Goal: Information Seeking & Learning: Learn about a topic

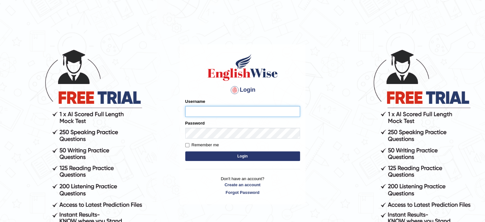
type input "EllenG"
click at [231, 158] on button "Login" at bounding box center [242, 156] width 115 height 10
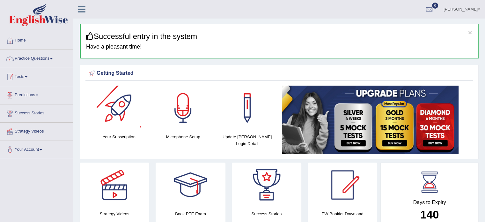
click at [30, 59] on link "Practice Questions" at bounding box center [36, 58] width 73 height 16
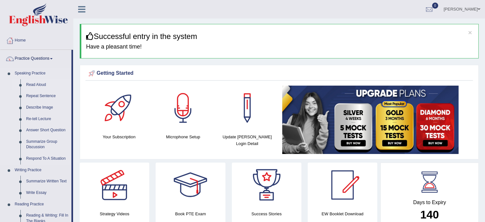
click at [39, 82] on link "Read Aloud" at bounding box center [47, 84] width 48 height 11
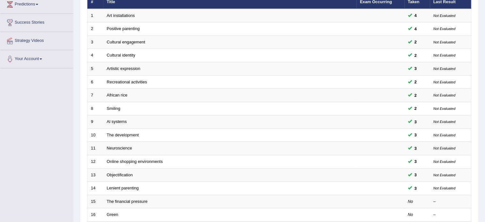
scroll to position [128, 0]
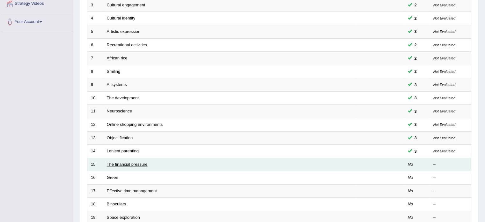
click at [112, 163] on link "The financial pressure" at bounding box center [127, 164] width 41 height 5
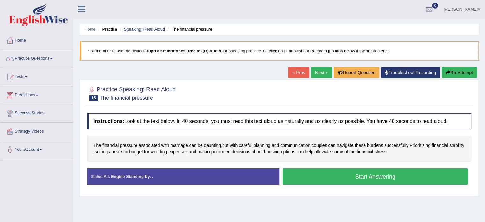
click at [155, 29] on link "Speaking: Read Aloud" at bounding box center [144, 29] width 41 height 5
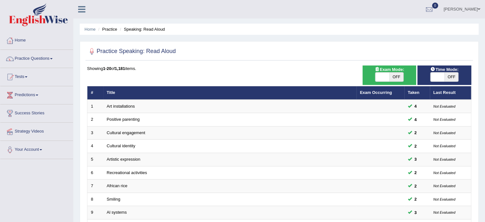
click at [450, 75] on span "OFF" at bounding box center [452, 76] width 14 height 9
checkbox input "true"
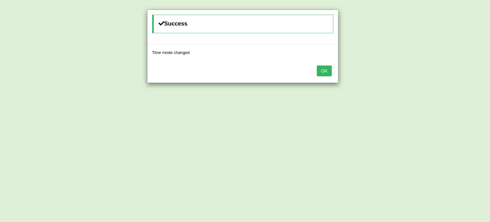
click at [333, 69] on div "OK" at bounding box center [242, 71] width 191 height 22
click at [329, 71] on button "OK" at bounding box center [324, 70] width 15 height 11
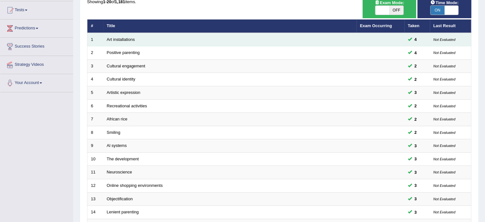
scroll to position [159, 0]
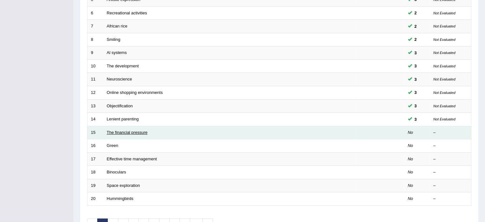
click at [130, 132] on link "The financial pressure" at bounding box center [127, 132] width 41 height 5
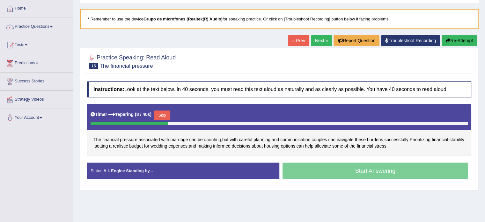
click at [216, 139] on span "daunting" at bounding box center [212, 139] width 17 height 7
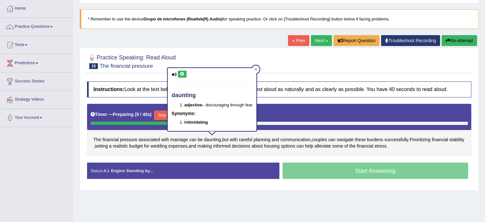
click at [181, 75] on icon at bounding box center [182, 74] width 5 height 4
click at [217, 154] on div "The financial pressure associated with marriage can be daunting , but with care…" at bounding box center [279, 130] width 384 height 52
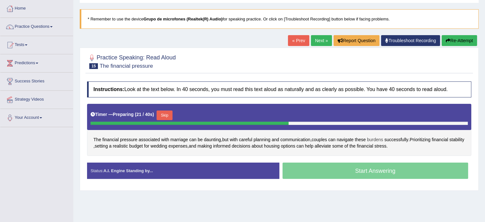
click at [378, 137] on span "burdens" at bounding box center [375, 139] width 16 height 7
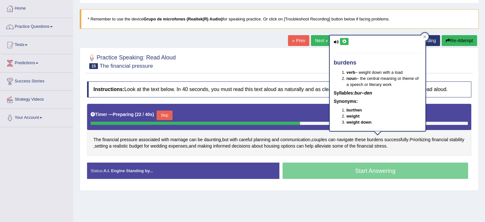
click at [343, 38] on button at bounding box center [344, 41] width 9 height 7
click at [394, 151] on div "The financial pressure associated with marriage can be daunting , but with care…" at bounding box center [279, 130] width 384 height 52
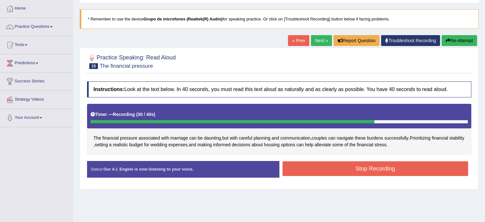
click at [352, 168] on button "Stop Recording" at bounding box center [376, 168] width 186 height 15
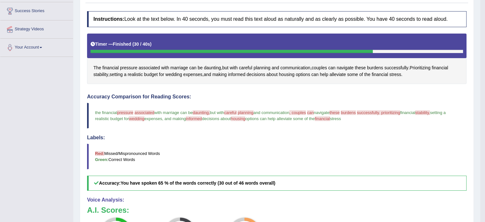
scroll to position [64, 0]
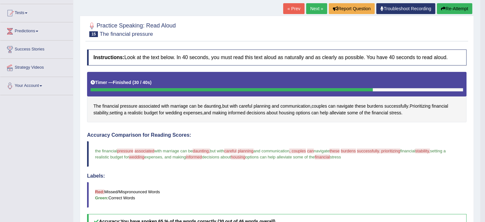
click at [447, 10] on button "Re-Attempt" at bounding box center [454, 8] width 35 height 11
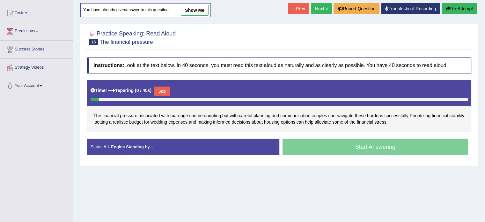
click at [163, 91] on button "Skip" at bounding box center [162, 91] width 16 height 10
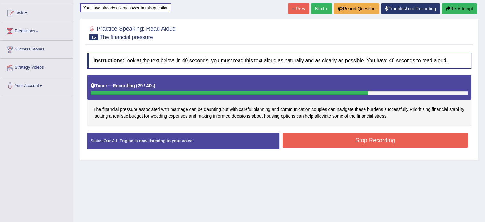
click at [377, 138] on button "Stop Recording" at bounding box center [376, 140] width 186 height 15
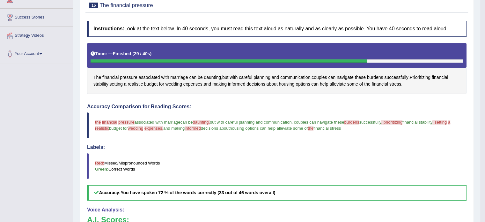
scroll to position [64, 0]
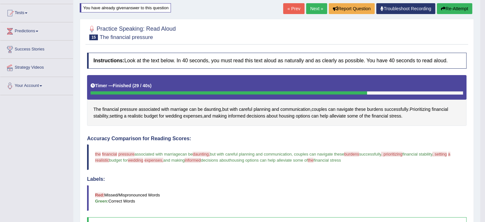
click at [453, 7] on button "Re-Attempt" at bounding box center [454, 8] width 35 height 11
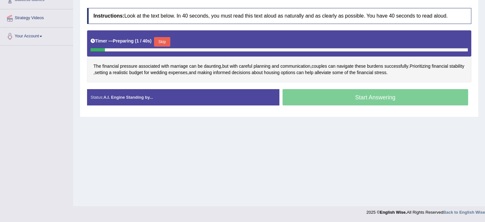
click at [168, 44] on button "Skip" at bounding box center [162, 42] width 16 height 10
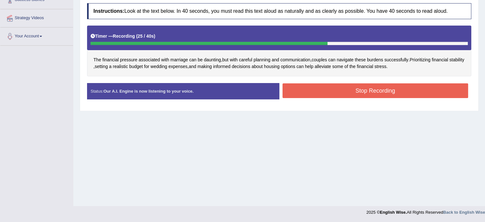
click at [374, 89] on button "Stop Recording" at bounding box center [376, 90] width 186 height 15
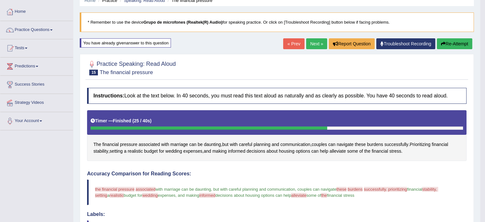
scroll to position [18, 0]
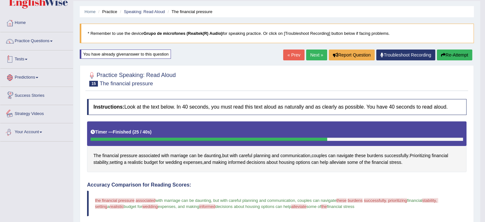
click at [35, 37] on link "Practice Questions" at bounding box center [36, 40] width 73 height 16
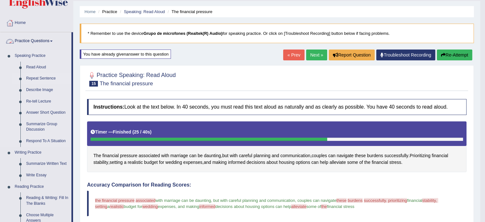
click at [40, 75] on link "Repeat Sentence" at bounding box center [47, 78] width 48 height 11
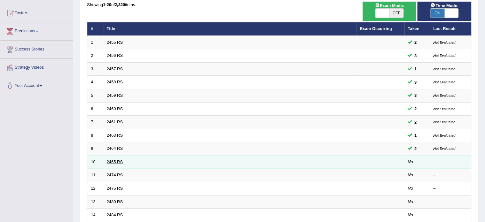
click at [115, 162] on link "2465 RS" at bounding box center [115, 161] width 16 height 5
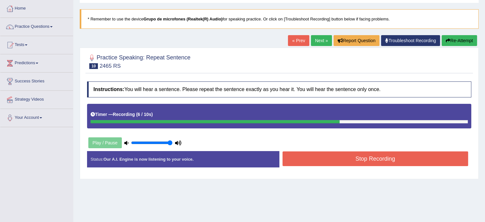
click at [321, 157] on button "Stop Recording" at bounding box center [376, 158] width 186 height 15
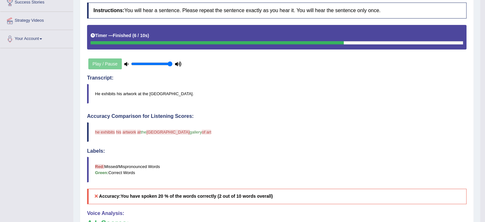
scroll to position [64, 0]
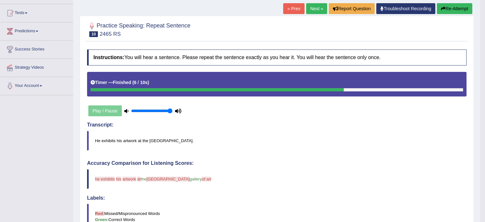
click at [453, 10] on button "Re-Attempt" at bounding box center [454, 8] width 35 height 11
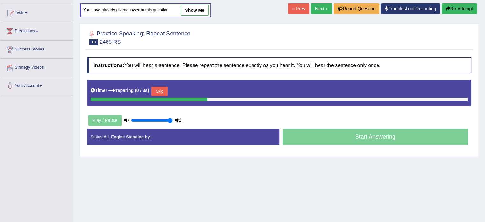
click at [163, 90] on button "Skip" at bounding box center [159, 91] width 16 height 10
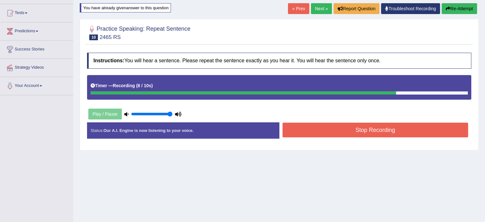
click at [305, 129] on button "Stop Recording" at bounding box center [376, 129] width 186 height 15
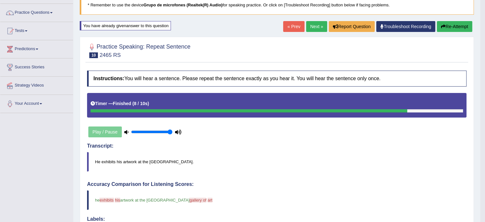
scroll to position [32, 0]
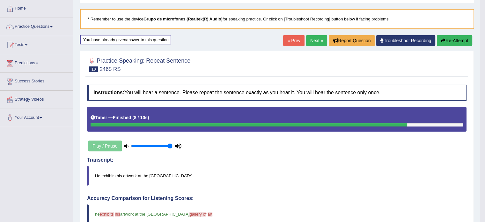
click at [323, 174] on blockquote "He exhibits his artwork at the London Gallery of Art." at bounding box center [276, 175] width 379 height 19
click at [451, 39] on button "Re-Attempt" at bounding box center [454, 40] width 35 height 11
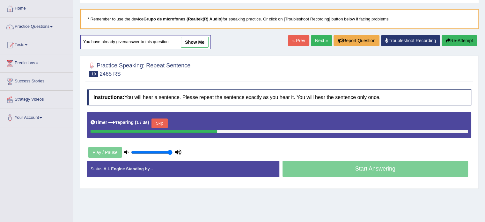
click at [158, 124] on button "Skip" at bounding box center [159, 123] width 16 height 10
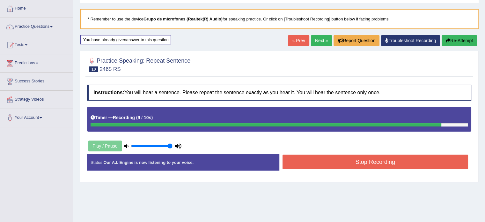
click at [307, 158] on button "Stop Recording" at bounding box center [376, 161] width 186 height 15
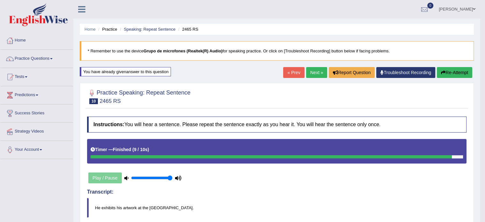
click at [313, 72] on link "Next »" at bounding box center [316, 72] width 21 height 11
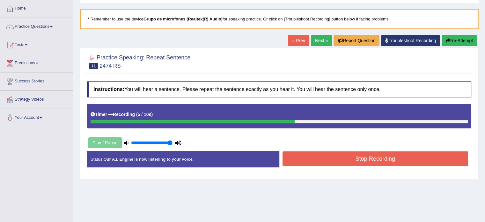
click at [311, 154] on button "Stop Recording" at bounding box center [376, 158] width 186 height 15
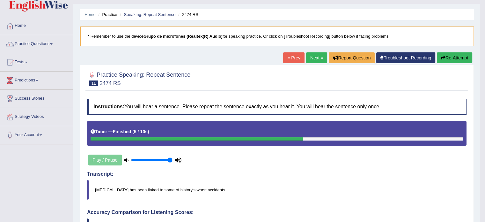
scroll to position [11, 0]
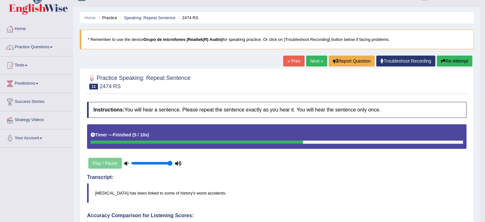
click at [314, 58] on link "Next »" at bounding box center [316, 60] width 21 height 11
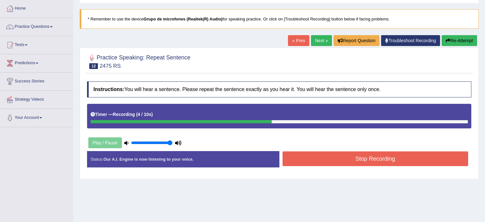
click at [341, 159] on button "Stop Recording" at bounding box center [376, 158] width 186 height 15
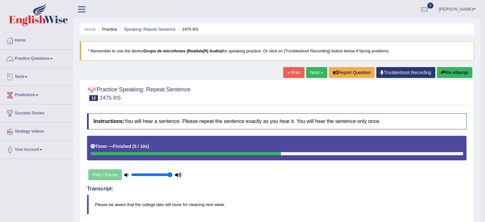
click at [37, 56] on link "Practice Questions" at bounding box center [36, 58] width 73 height 16
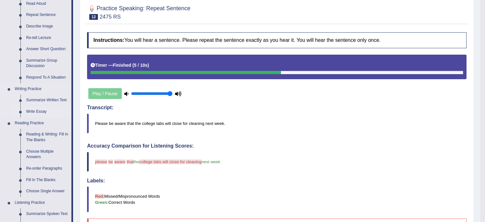
scroll to position [96, 0]
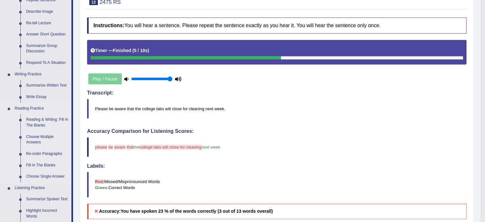
click at [36, 120] on link "Reading & Writing: Fill In The Blanks" at bounding box center [47, 122] width 48 height 17
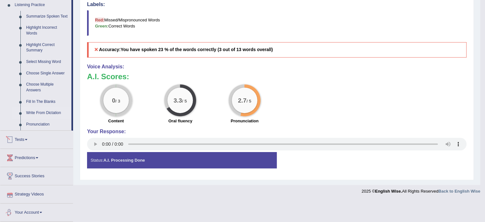
scroll to position [252, 0]
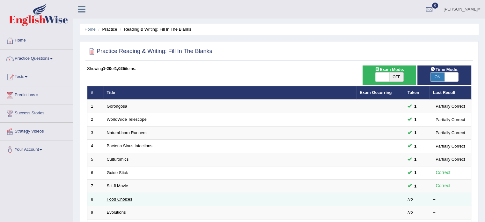
click at [118, 196] on link "Food Choices" at bounding box center [120, 198] width 26 height 5
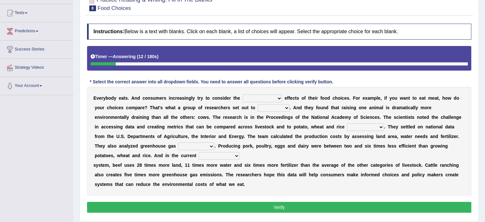
click at [277, 97] on select "spiritual economic environmental material" at bounding box center [263, 98] width 40 height 8
select select "environmental"
click at [243, 94] on select "spiritual economic environmental material" at bounding box center [263, 98] width 40 height 8
click at [270, 107] on select "exemplify squander discover purchase" at bounding box center [274, 108] width 32 height 8
select select "discover"
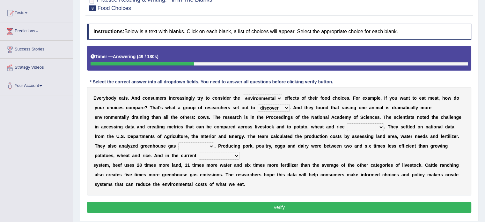
click at [258, 104] on select "exemplify squander discover purchase" at bounding box center [274, 108] width 32 height 8
click at [379, 127] on select "production corruption consumption inventory" at bounding box center [365, 127] width 37 height 8
select select "consumption"
click at [347, 123] on select "production corruption consumption inventory" at bounding box center [365, 127] width 37 height 8
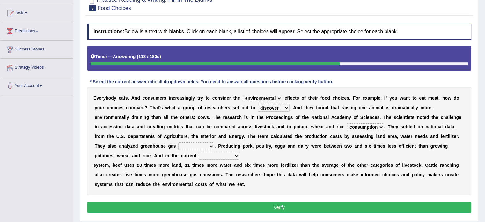
click at [375, 126] on select "production corruption consumption inventory" at bounding box center [365, 127] width 37 height 8
click at [195, 145] on select "conjectures manufacture emissions purification" at bounding box center [196, 146] width 36 height 8
select select "emissions"
click at [178, 142] on select "conjectures manufacture emissions purification" at bounding box center [196, 146] width 36 height 8
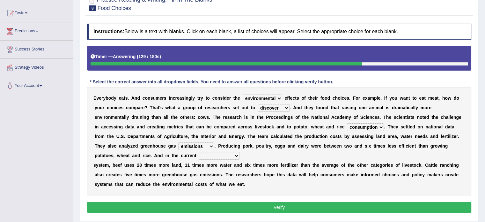
click at [205, 138] on div "E v e r y b o d y e a t s . A n d c o n s u m e r s i n c r e a s i n g l y t r…" at bounding box center [279, 141] width 384 height 108
click at [207, 146] on select "conjectures manufacture emissions purification" at bounding box center [196, 146] width 36 height 8
click at [261, 137] on div "E v e r y b o d y e a t s . A n d c o n s u m e r s i n c r e a s i n g l y t r…" at bounding box center [279, 141] width 384 height 108
click at [230, 157] on select "agricultural impalpable ungrammatical terminal" at bounding box center [219, 156] width 41 height 8
select select "agricultural"
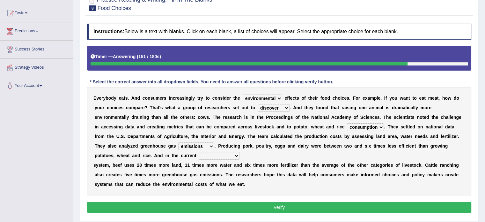
click at [199, 152] on select "agricultural impalpable ungrammatical terminal" at bounding box center [219, 156] width 41 height 8
click at [277, 206] on button "Verify" at bounding box center [279, 207] width 384 height 11
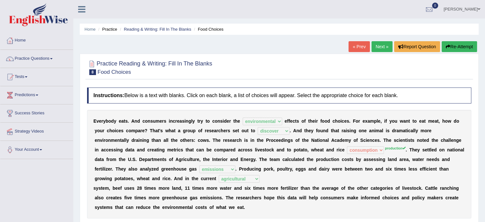
click at [382, 46] on link "Next »" at bounding box center [382, 46] width 21 height 11
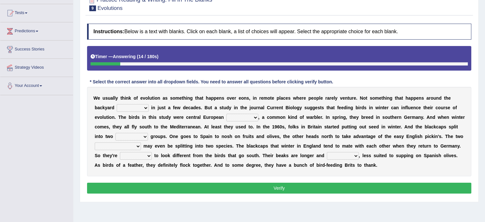
click at [144, 109] on select "beaver believer birdfeeder phonier" at bounding box center [133, 108] width 32 height 8
select select "believer"
click at [117, 104] on select "beaver believer birdfeeder phonier" at bounding box center [133, 108] width 32 height 8
click at [253, 116] on select "blackcaps pox flaps chats" at bounding box center [242, 118] width 32 height 8
select select "blackcaps"
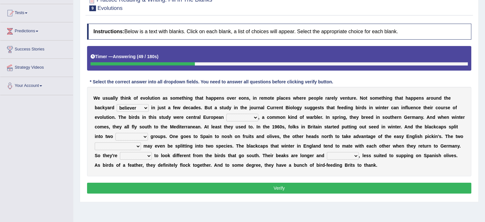
click at [226, 114] on select "blackcaps pox flaps chats" at bounding box center [242, 118] width 32 height 8
click at [144, 135] on select "distinct bit disconnect split" at bounding box center [131, 137] width 33 height 8
select select "distinct"
click at [115, 133] on select "distinct bit disconnect split" at bounding box center [131, 137] width 33 height 8
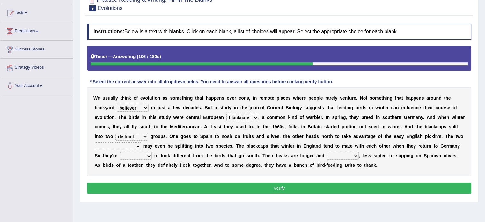
click at [131, 145] on select "elevators populations breakers contraindications" at bounding box center [118, 146] width 46 height 8
select select "populations"
click at [95, 142] on select "elevators populations breakers contraindications" at bounding box center [118, 146] width 46 height 8
click at [145, 154] on select "starting blotting wanting padding" at bounding box center [136, 156] width 32 height 8
select select "starting"
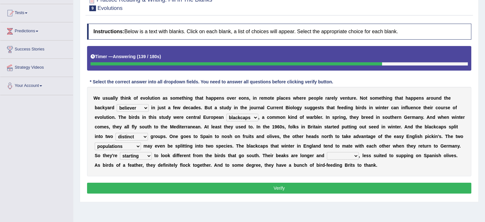
click at [120, 152] on select "starting blotting wanting padding" at bounding box center [136, 156] width 32 height 8
click at [353, 154] on select "freshwater spillover scheduler narrower" at bounding box center [343, 156] width 32 height 8
select select "spillover"
click at [327, 152] on select "freshwater spillover scheduler narrower" at bounding box center [343, 156] width 32 height 8
click at [339, 188] on button "Verify" at bounding box center [279, 187] width 384 height 11
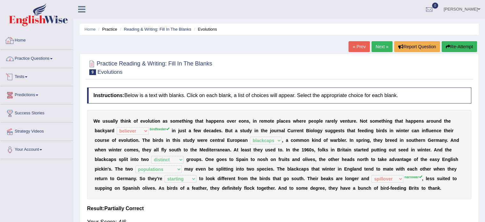
click at [42, 51] on link "Practice Questions" at bounding box center [36, 58] width 73 height 16
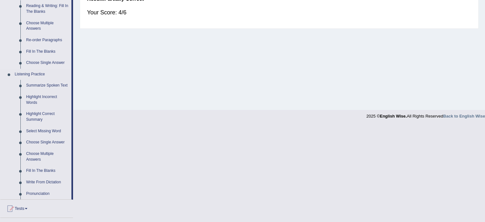
scroll to position [223, 0]
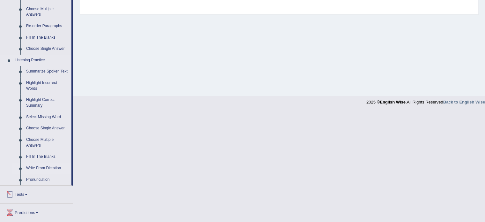
click at [52, 167] on link "Write From Dictation" at bounding box center [47, 167] width 48 height 11
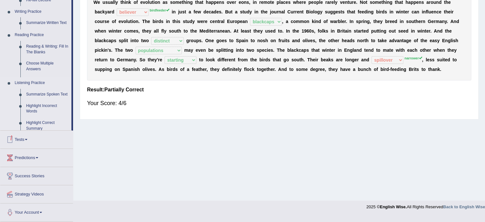
scroll to position [113, 0]
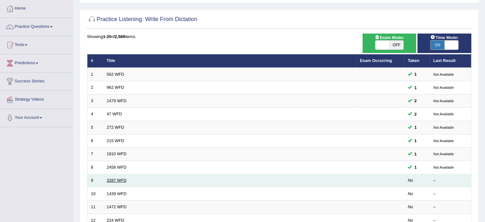
click at [113, 180] on link "3287 WFD" at bounding box center [117, 180] width 20 height 5
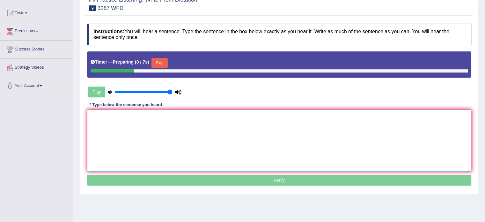
click at [151, 150] on textarea at bounding box center [279, 140] width 384 height 62
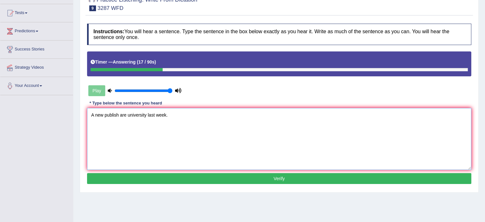
click at [119, 114] on textarea "A new publish are university last week." at bounding box center [279, 139] width 384 height 62
click at [146, 113] on textarea "A new publish regarding are university last week." at bounding box center [279, 139] width 384 height 62
drag, startPoint x: 138, startPoint y: 116, endPoint x: 119, endPoint y: 116, distance: 19.1
click at [119, 116] on textarea "A new publish regarding are university last week." at bounding box center [279, 139] width 384 height 62
click at [127, 114] on textarea "A new publish are university last week." at bounding box center [279, 139] width 384 height 62
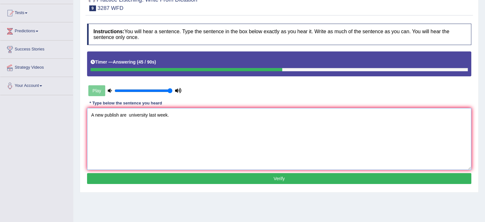
paste textarea "regarding"
click at [215, 154] on textarea "A new publish are regarding at the university last week." at bounding box center [279, 139] width 384 height 62
click at [118, 115] on textarea "A new publish are regarding at the university last week." at bounding box center [279, 139] width 384 height 62
click at [104, 114] on textarea "A new published are regarding at the university last week." at bounding box center [279, 139] width 384 height 62
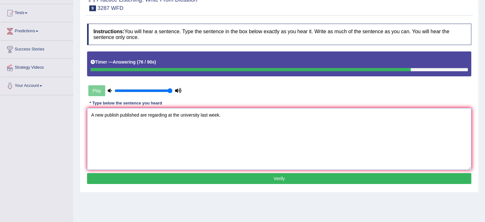
type textarea "A new publish published are regarding at the university last week."
click at [166, 179] on button "Verify" at bounding box center [279, 178] width 384 height 11
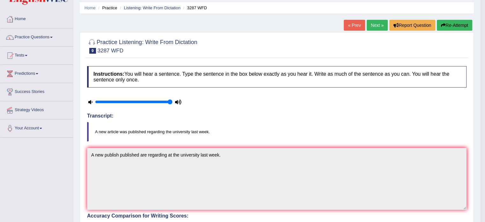
scroll to position [18, 0]
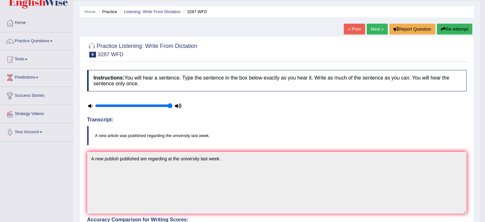
click at [378, 31] on link "Next »" at bounding box center [377, 29] width 21 height 11
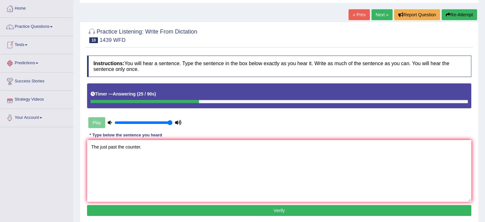
click at [98, 146] on textarea "The just past the counter." at bounding box center [279, 171] width 384 height 62
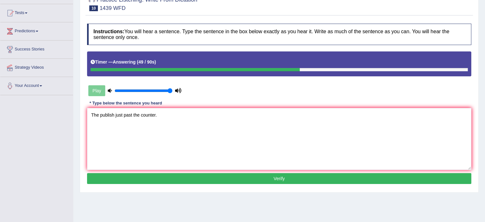
type textarea "The publish just past the counter."
click at [207, 182] on button "Verify" at bounding box center [279, 178] width 384 height 11
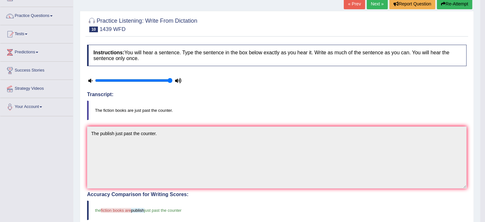
scroll to position [0, 0]
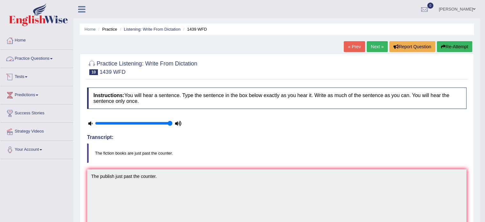
click at [45, 55] on link "Practice Questions" at bounding box center [36, 58] width 73 height 16
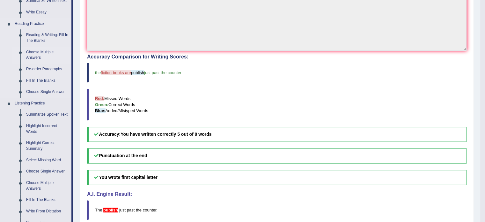
scroll to position [191, 0]
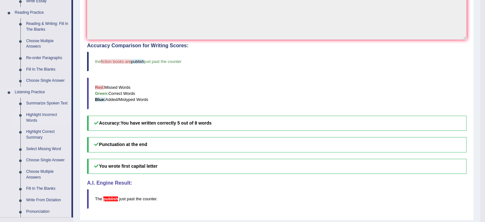
click at [52, 116] on link "Highlight Incorrect Words" at bounding box center [47, 117] width 48 height 17
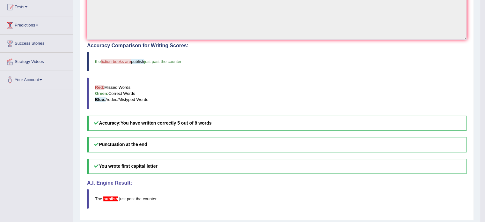
scroll to position [74, 0]
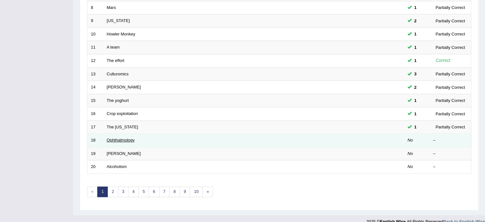
click at [114, 137] on link "Ophthalmology" at bounding box center [121, 139] width 28 height 5
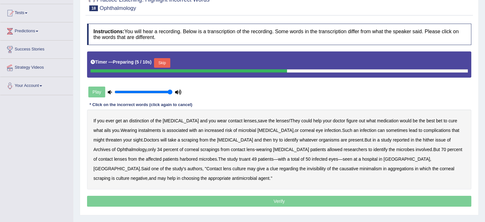
click at [166, 61] on button "Skip" at bounding box center [162, 63] width 16 height 10
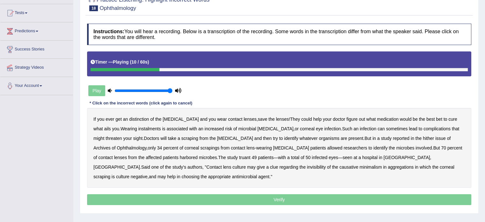
click at [138, 128] on b "instalments" at bounding box center [149, 128] width 23 height 5
click at [423, 138] on b "hither" at bounding box center [428, 138] width 11 height 5
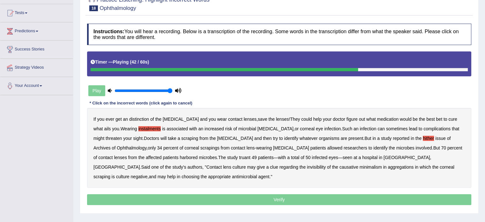
click at [162, 153] on div "If you ever get an distinction of the [MEDICAL_DATA] and you wear contact lense…" at bounding box center [279, 148] width 384 height 80
click at [239, 159] on b "truant" at bounding box center [244, 157] width 11 height 5
click at [359, 166] on b "minimalism" at bounding box center [370, 166] width 22 height 5
click at [388, 167] on b "aggregations" at bounding box center [401, 166] width 26 height 5
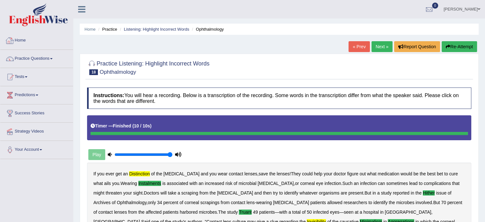
click at [19, 39] on link "Home" at bounding box center [36, 40] width 73 height 16
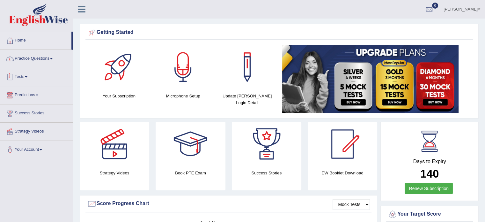
click at [36, 56] on link "Practice Questions" at bounding box center [36, 58] width 73 height 16
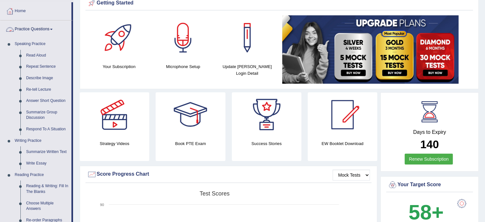
scroll to position [96, 0]
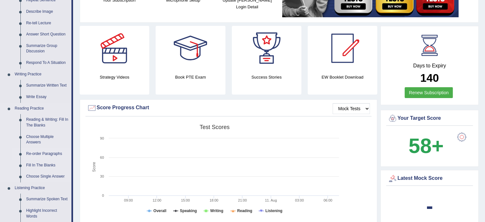
click at [50, 153] on link "Re-order Paragraphs" at bounding box center [47, 153] width 48 height 11
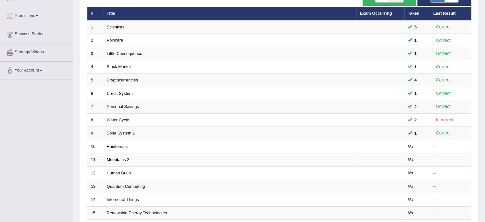
scroll to position [96, 0]
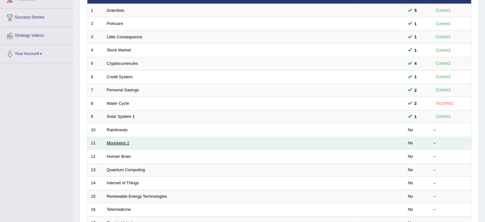
click at [118, 143] on link "Mountains 2" at bounding box center [118, 142] width 23 height 5
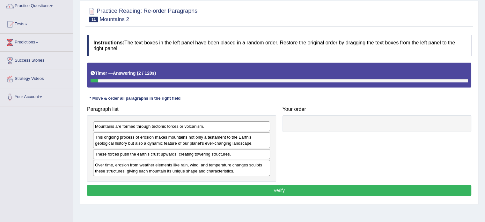
scroll to position [64, 0]
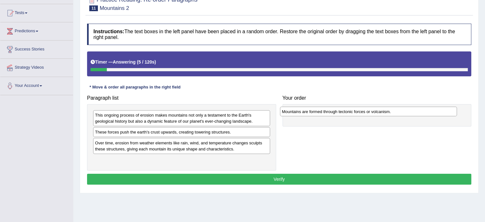
drag, startPoint x: 137, startPoint y: 115, endPoint x: 324, endPoint y: 112, distance: 186.9
click at [324, 112] on div "Mountains are formed through tectonic forces or volcanism." at bounding box center [368, 112] width 177 height 10
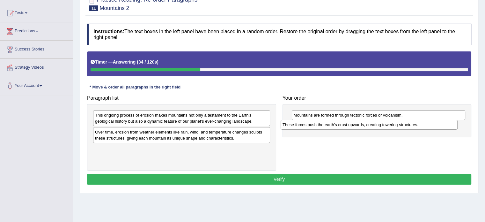
drag, startPoint x: 216, startPoint y: 132, endPoint x: 402, endPoint y: 127, distance: 186.3
click at [407, 129] on div "These forces push the earth's crust upwards, creating towering structures." at bounding box center [369, 125] width 177 height 10
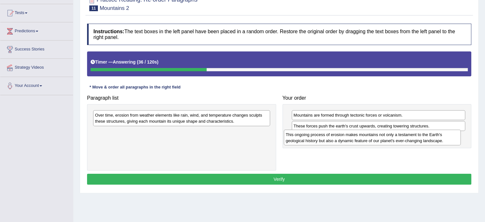
drag, startPoint x: 186, startPoint y: 117, endPoint x: 376, endPoint y: 136, distance: 191.0
click at [377, 136] on div "This ongoing process of erosion makes mountains not only a testament to the Ear…" at bounding box center [372, 137] width 177 height 16
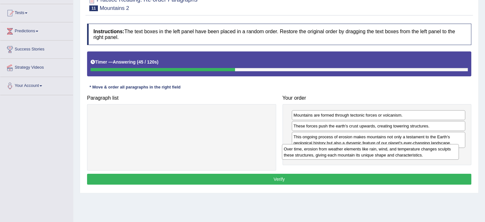
drag, startPoint x: 179, startPoint y: 117, endPoint x: 369, endPoint y: 150, distance: 192.9
click at [369, 150] on div "Over time, erosion from weather elements like rain, wind, and temperature chang…" at bounding box center [370, 152] width 177 height 16
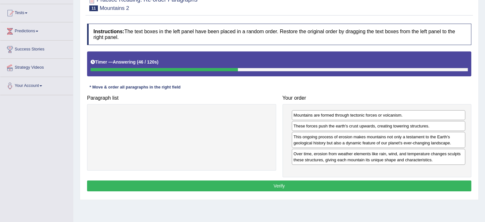
click at [259, 185] on button "Verify" at bounding box center [279, 185] width 384 height 11
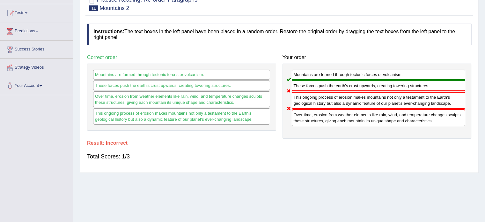
drag, startPoint x: 299, startPoint y: 116, endPoint x: 293, endPoint y: 103, distance: 14.1
click at [293, 103] on div "Mountains are formed through tectonic forces or volcanism. These forces push th…" at bounding box center [377, 100] width 189 height 75
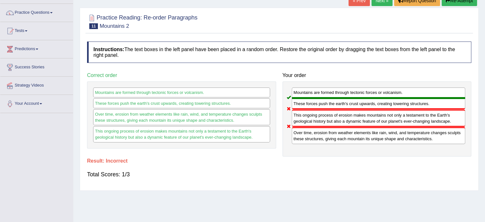
scroll to position [32, 0]
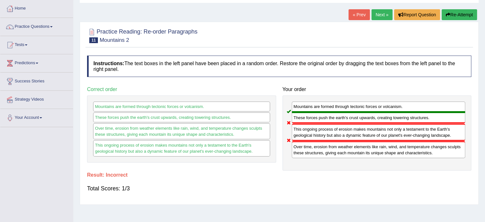
click at [455, 18] on button "Re-Attempt" at bounding box center [459, 14] width 35 height 11
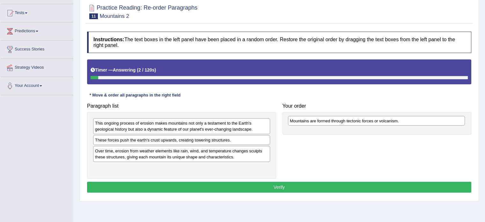
drag, startPoint x: 134, startPoint y: 121, endPoint x: 329, endPoint y: 119, distance: 194.9
click at [329, 119] on div "Mountains are formed through tectonic forces or volcanism." at bounding box center [376, 121] width 177 height 10
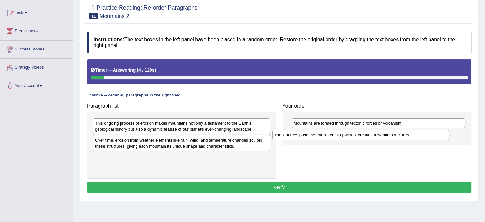
drag, startPoint x: 179, startPoint y: 138, endPoint x: 378, endPoint y: 132, distance: 198.5
click at [378, 132] on div "These forces push the earth's crust upwards, creating towering structures." at bounding box center [360, 135] width 177 height 10
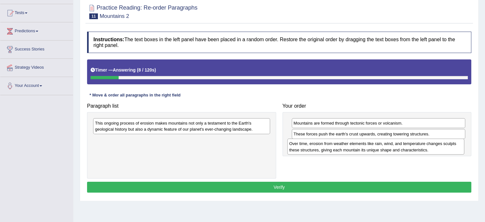
drag, startPoint x: 172, startPoint y: 141, endPoint x: 366, endPoint y: 145, distance: 194.3
click at [366, 145] on div "Over time, erosion from weather elements like rain, wind, and temperature chang…" at bounding box center [375, 146] width 177 height 16
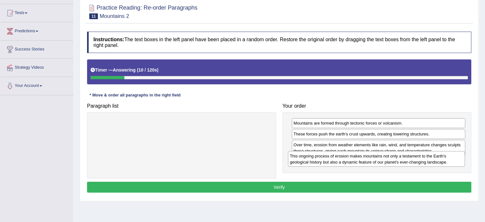
drag, startPoint x: 202, startPoint y: 125, endPoint x: 396, endPoint y: 158, distance: 197.6
click at [396, 158] on div "This ongoing process of erosion makes mountains not only a testament to the Ear…" at bounding box center [376, 159] width 177 height 16
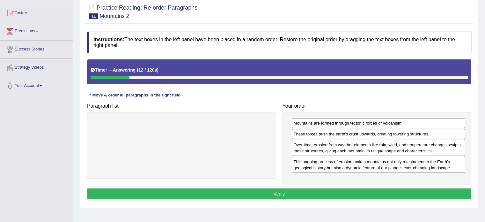
scroll to position [96, 0]
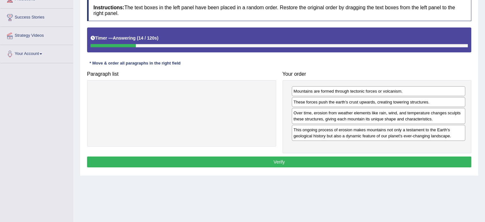
click at [276, 160] on button "Verify" at bounding box center [279, 161] width 384 height 11
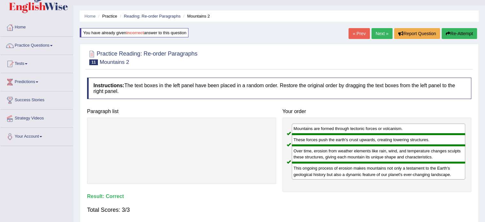
scroll to position [0, 0]
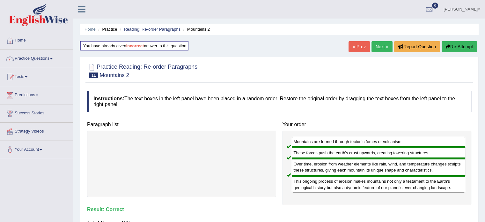
click at [384, 46] on link "Next »" at bounding box center [382, 46] width 21 height 11
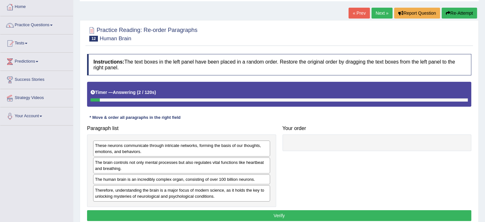
scroll to position [64, 0]
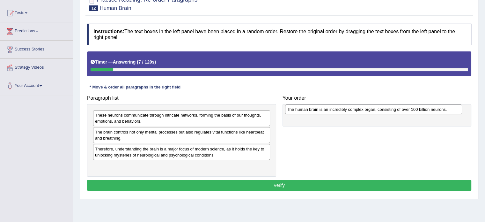
drag, startPoint x: 145, startPoint y: 150, endPoint x: 337, endPoint y: 111, distance: 195.9
click at [337, 111] on div "The human brain is an incredibly complex organ, consisting of over 100 billion …" at bounding box center [373, 109] width 177 height 10
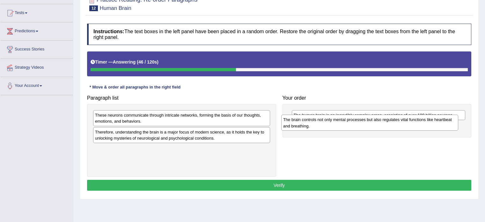
drag, startPoint x: 153, startPoint y: 132, endPoint x: 342, endPoint y: 122, distance: 189.4
click at [341, 121] on div "The brain controls not only mental processes but also regulates vital functions…" at bounding box center [369, 122] width 177 height 16
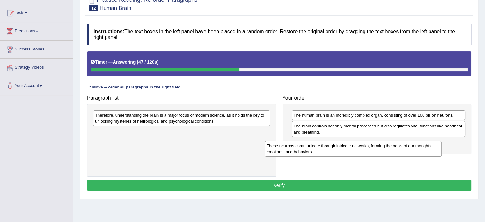
drag, startPoint x: 207, startPoint y: 116, endPoint x: 378, endPoint y: 145, distance: 173.4
click at [378, 145] on div "These neurons communicate through intricate networks, forming the basis of our …" at bounding box center [353, 149] width 177 height 16
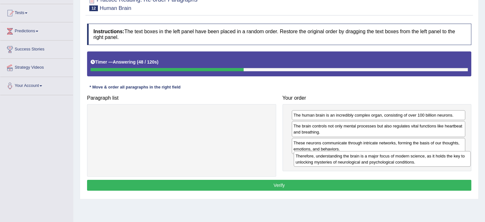
drag, startPoint x: 200, startPoint y: 118, endPoint x: 402, endPoint y: 159, distance: 205.6
click at [402, 159] on div "Therefore, understanding the brain is a major focus of modern science, as it ho…" at bounding box center [382, 159] width 177 height 16
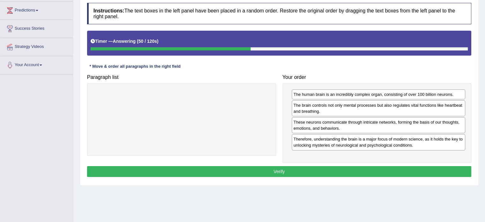
scroll to position [96, 0]
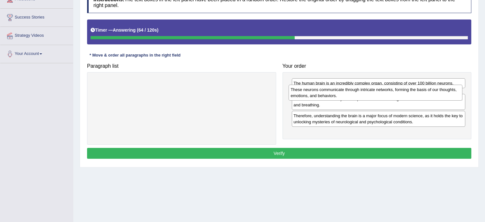
drag, startPoint x: 369, startPoint y: 116, endPoint x: 366, endPoint y: 95, distance: 21.2
click at [366, 95] on div "These neurons communicate through intricate networks, forming the basis of our …" at bounding box center [376, 93] width 174 height 16
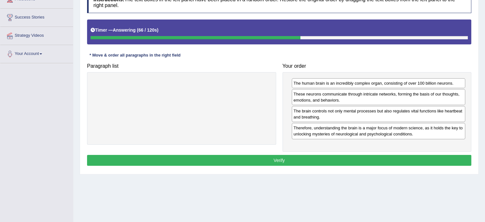
click at [255, 160] on button "Verify" at bounding box center [279, 160] width 384 height 11
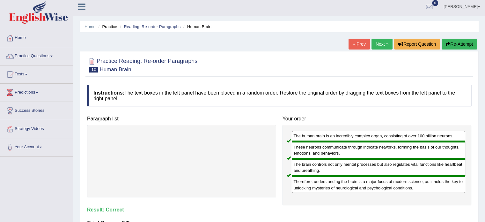
scroll to position [0, 0]
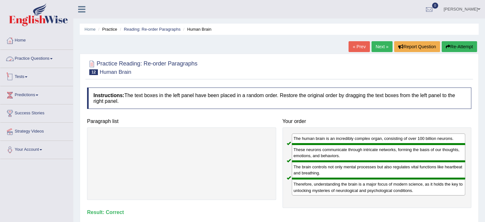
click at [32, 57] on link "Practice Questions" at bounding box center [36, 58] width 73 height 16
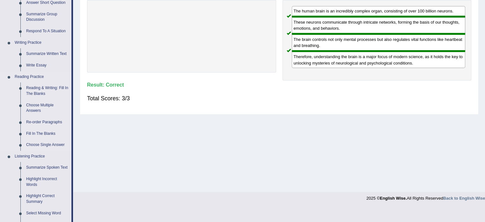
scroll to position [128, 0]
click at [51, 132] on link "Fill In The Blanks" at bounding box center [47, 133] width 48 height 11
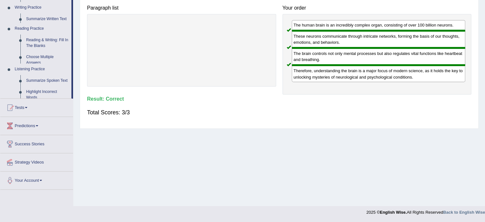
scroll to position [113, 0]
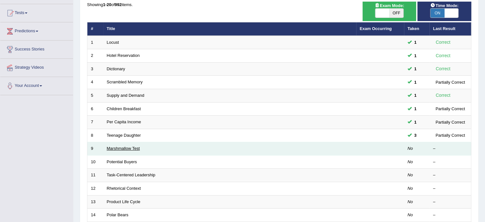
click at [126, 146] on link "Marshmallow Test" at bounding box center [123, 148] width 33 height 5
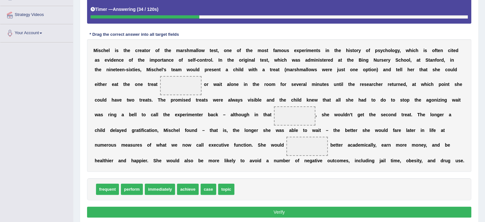
scroll to position [128, 0]
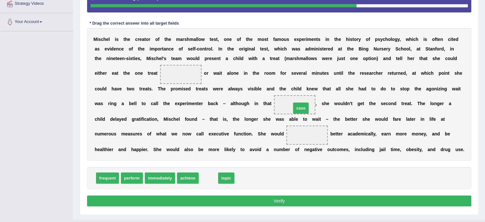
drag, startPoint x: 211, startPoint y: 178, endPoint x: 301, endPoint y: 107, distance: 114.8
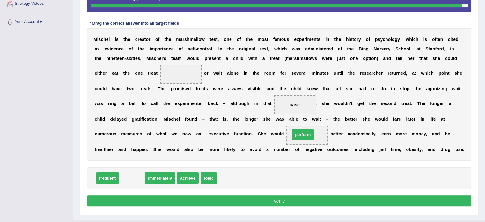
drag, startPoint x: 130, startPoint y: 177, endPoint x: 301, endPoint y: 134, distance: 176.3
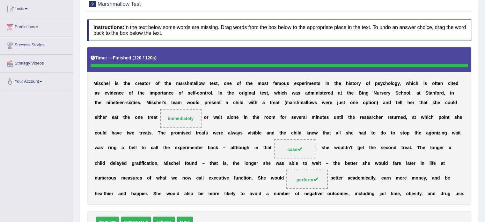
scroll to position [42, 0]
